Goal: Find specific page/section: Find specific page/section

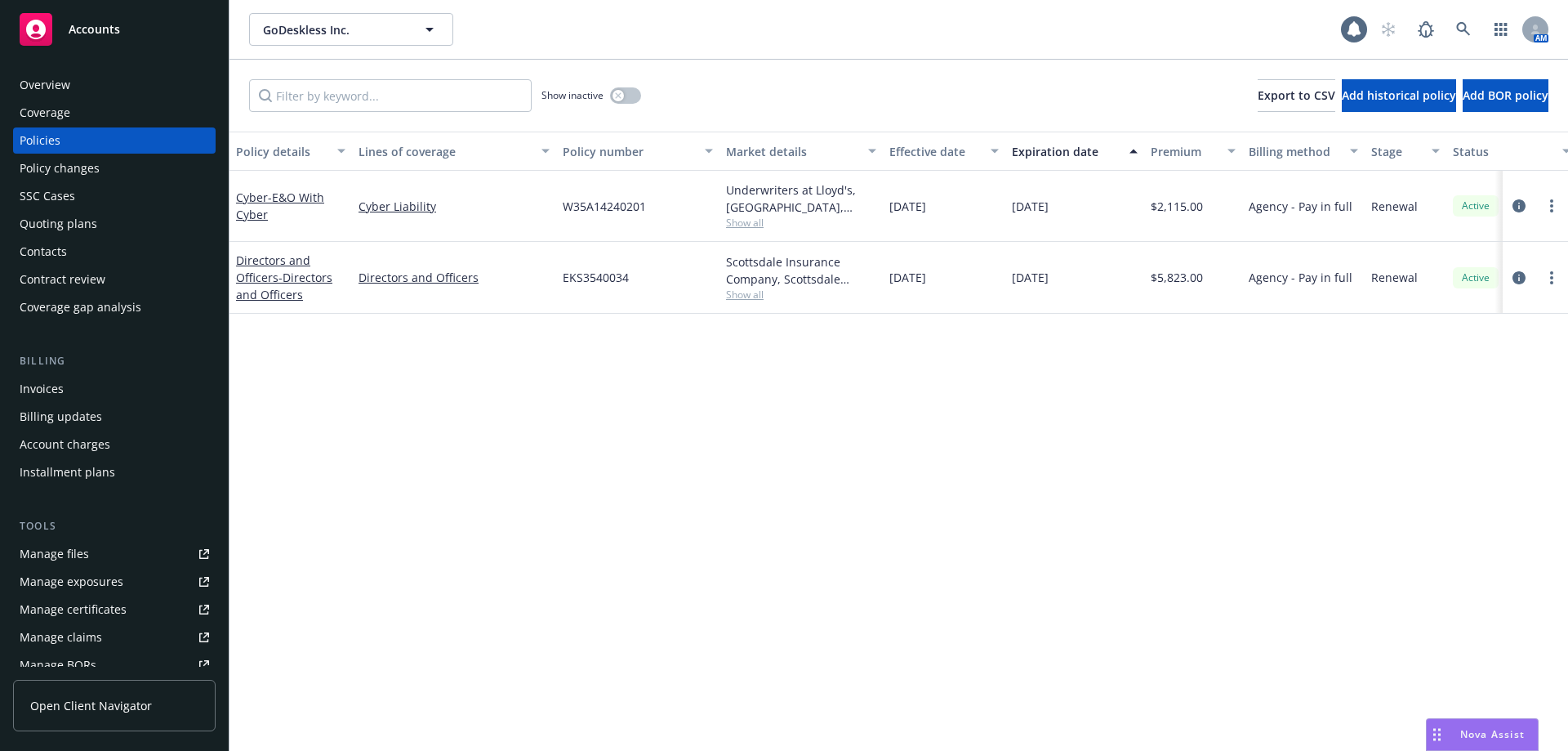
click at [60, 250] on div "Contacts" at bounding box center [44, 251] width 48 height 26
